Goal: Find specific fact: Find specific fact

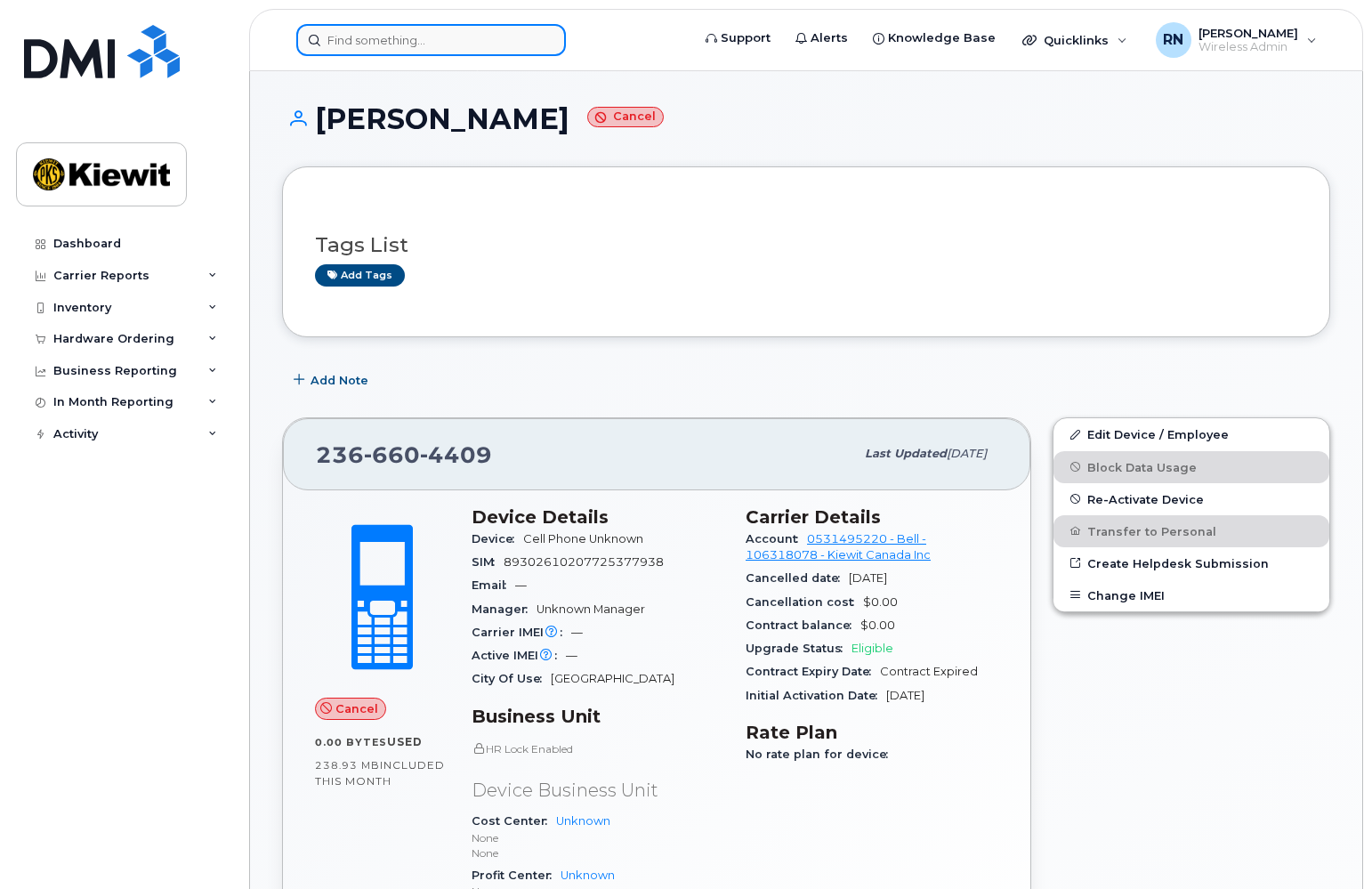
click at [416, 37] on input at bounding box center [431, 40] width 270 height 32
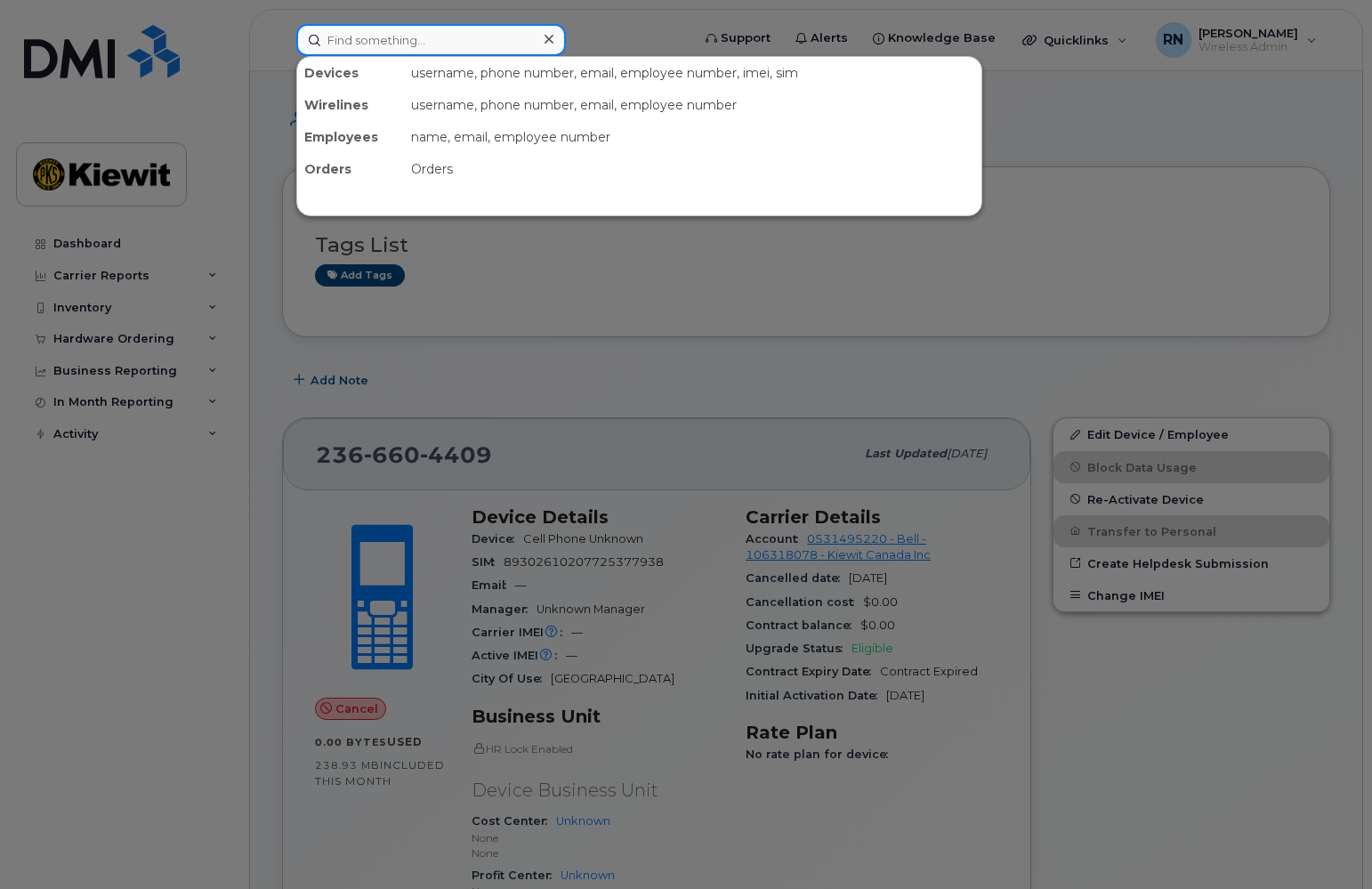
click at [393, 40] on input at bounding box center [431, 40] width 270 height 32
paste input "89302610207725353665"
type input "89302610207725353665"
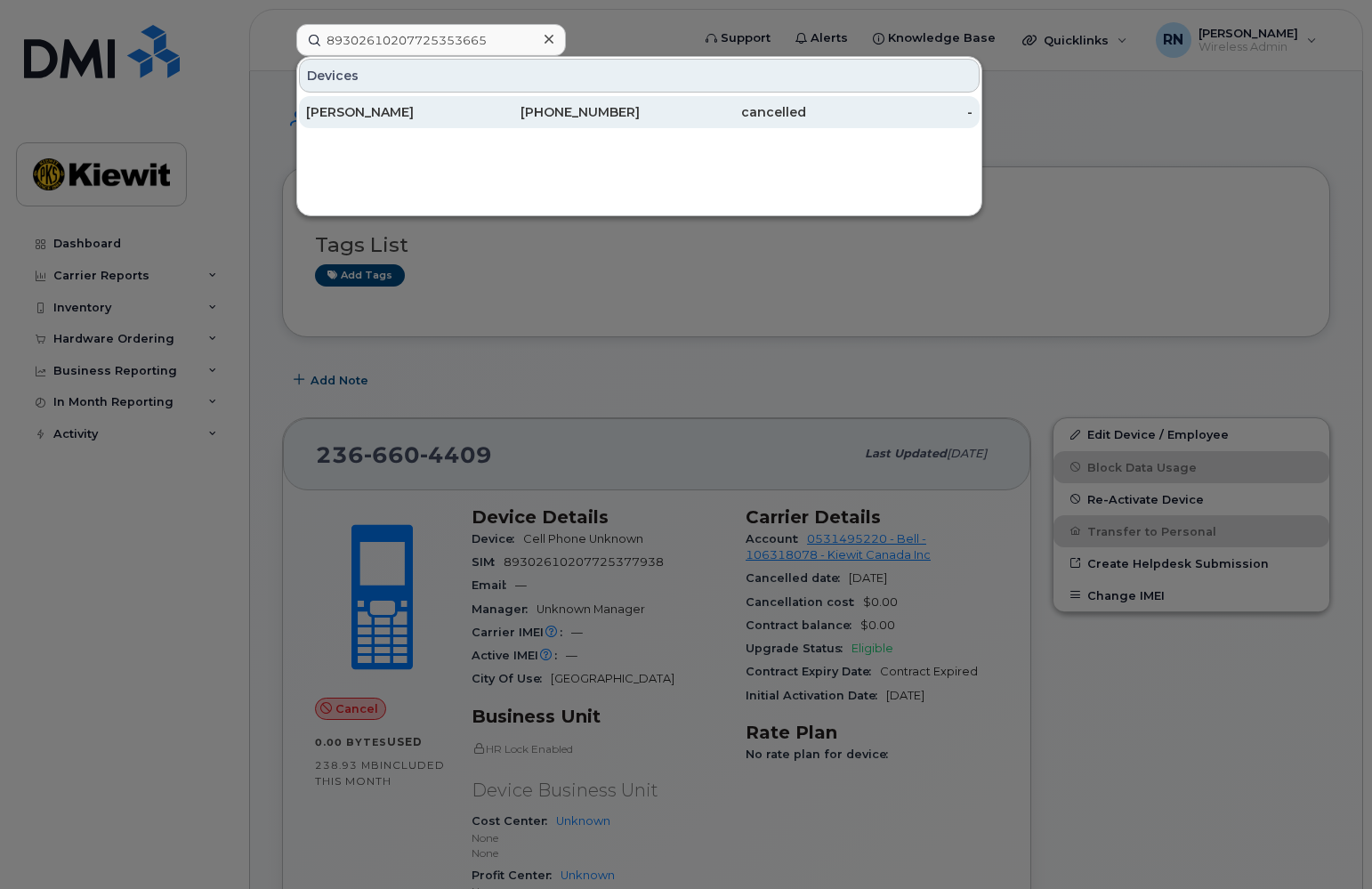
click at [402, 112] on div "[PERSON_NAME]" at bounding box center [388, 112] width 166 height 17
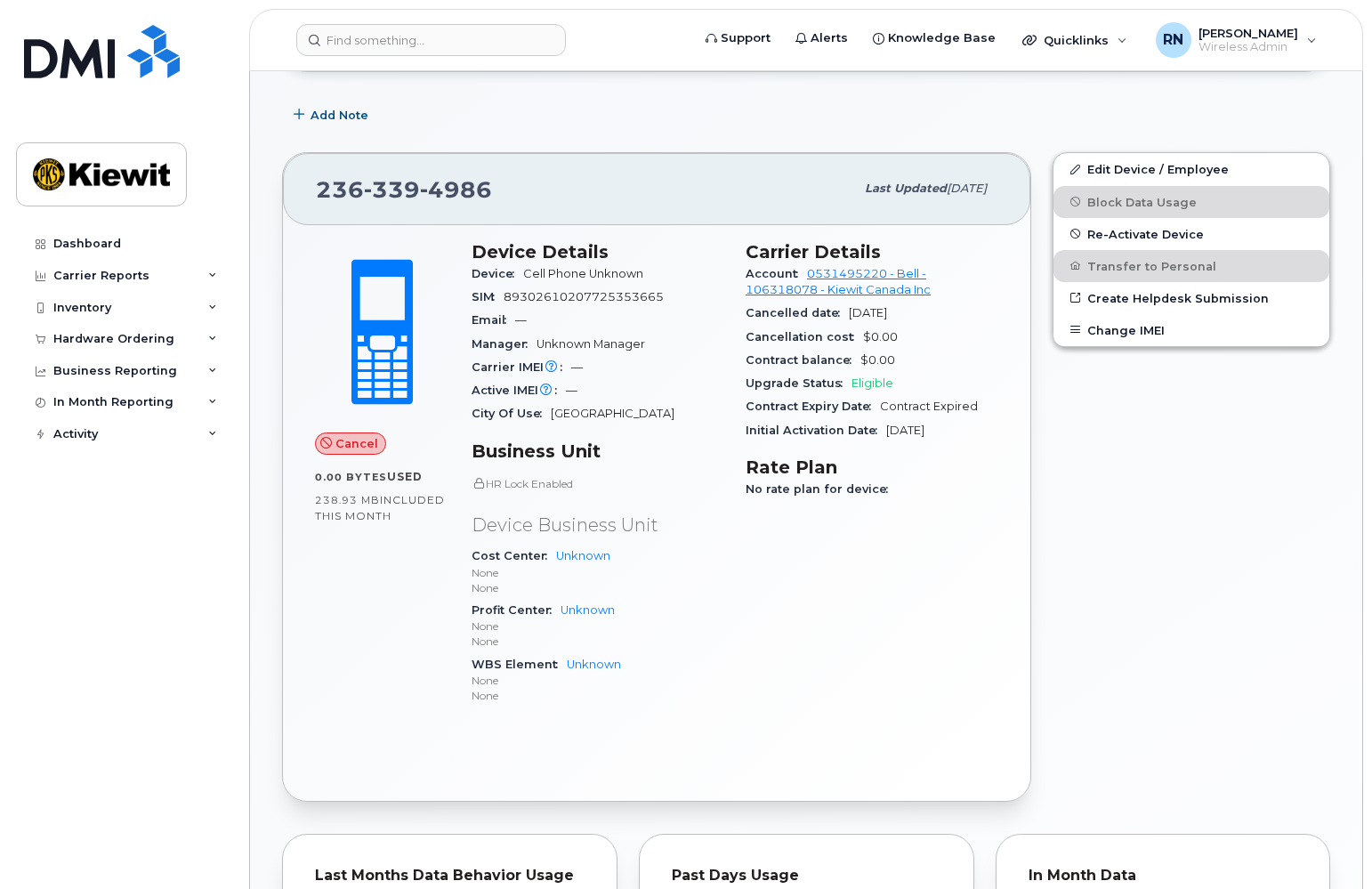
scroll to position [200, 0]
